Goal: Information Seeking & Learning: Learn about a topic

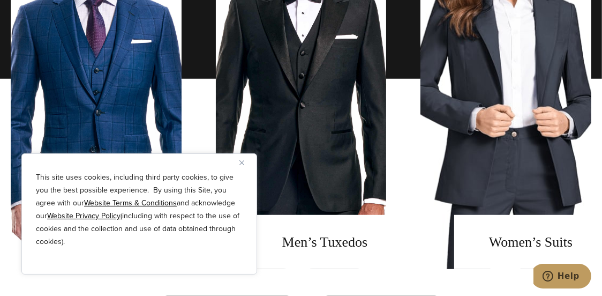
scroll to position [731, 0]
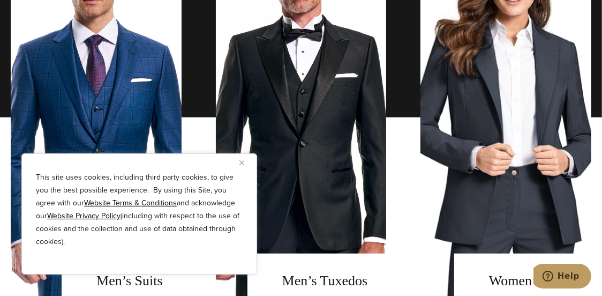
click at [241, 160] on img "Close" at bounding box center [241, 162] width 5 height 5
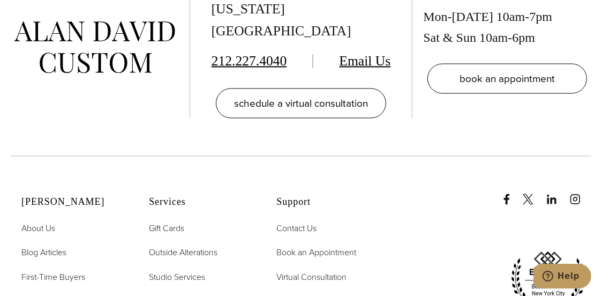
scroll to position [5303, 0]
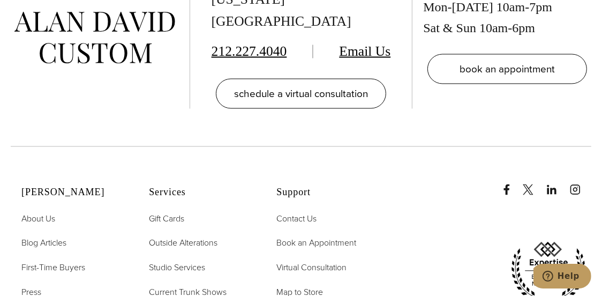
click at [163, 187] on h2 "Services" at bounding box center [199, 193] width 101 height 12
click at [166, 187] on h2 "Services" at bounding box center [199, 193] width 101 height 12
click at [164, 187] on h2 "Services" at bounding box center [199, 193] width 101 height 12
click at [178, 261] on span "Studio Services" at bounding box center [177, 267] width 56 height 12
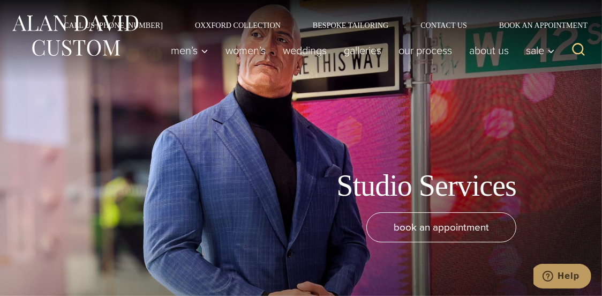
click at [576, 45] on icon "Search" at bounding box center [579, 50] width 16 height 16
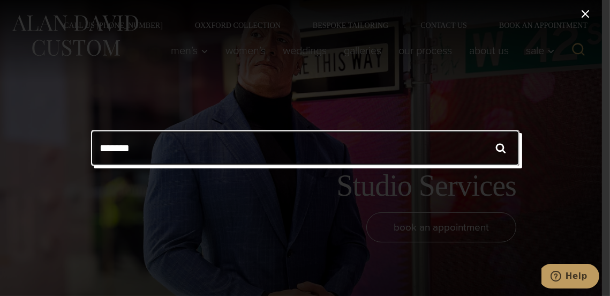
type input "*******"
click at [482, 130] on input "******" at bounding box center [500, 147] width 37 height 35
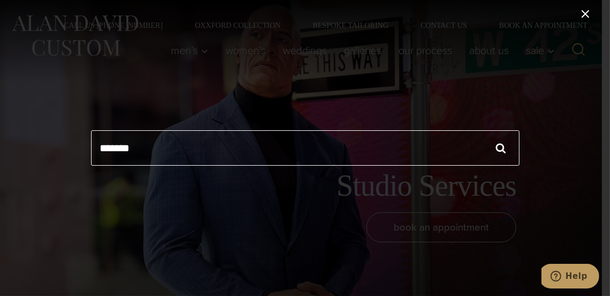
click at [499, 147] on input "******" at bounding box center [500, 147] width 37 height 35
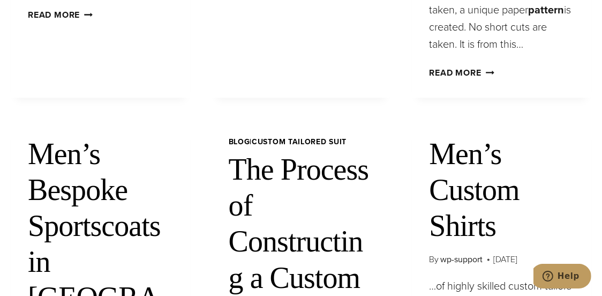
scroll to position [1652, 0]
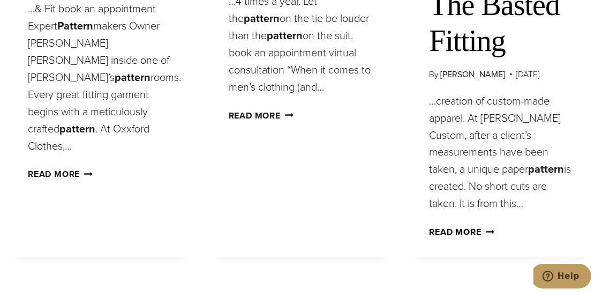
click at [450, 238] on link "Read More The Basted Fitting Continue" at bounding box center [461, 232] width 65 height 12
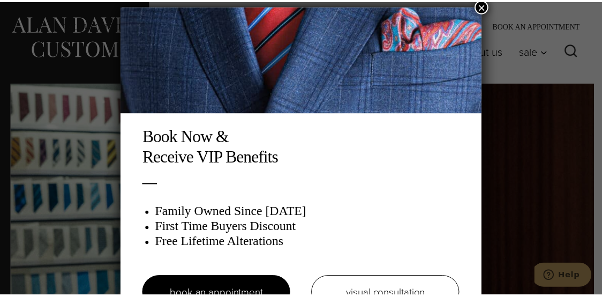
scroll to position [5, 0]
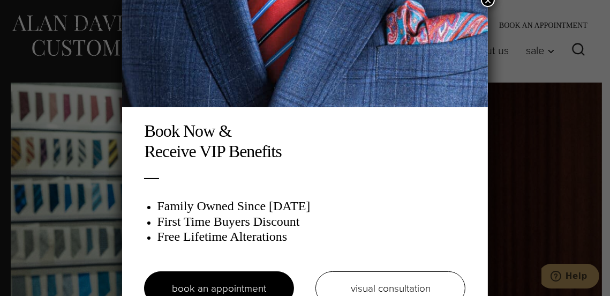
click at [261, 76] on img at bounding box center [305, 53] width 366 height 107
click at [90, 154] on div "Book Now & Receive VIP Benefits Family Owned Since 1913 First Time Buyers Disco…" at bounding box center [305, 148] width 610 height 296
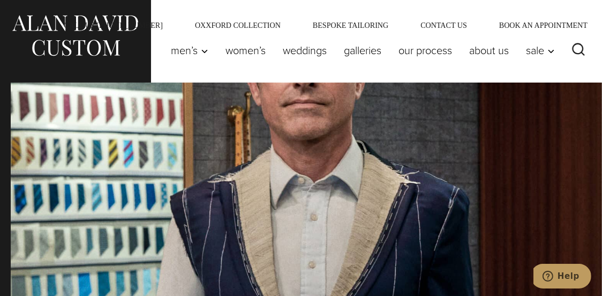
click at [93, 30] on img at bounding box center [75, 36] width 129 height 48
